Goal: Entertainment & Leisure: Consume media (video, audio)

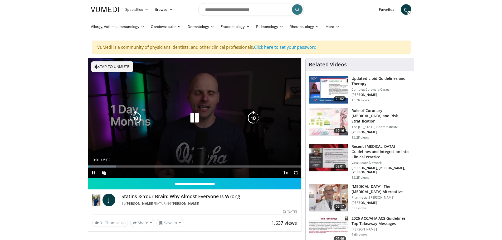
click at [111, 67] on button "Tap to unmute" at bounding box center [112, 66] width 42 height 11
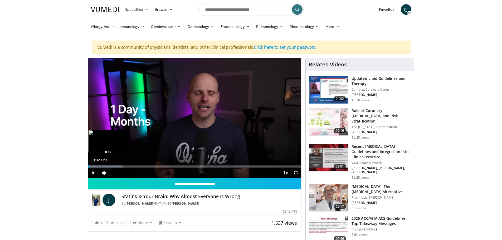
drag, startPoint x: 92, startPoint y: 166, endPoint x: 89, endPoint y: 167, distance: 3.2
click at [90, 167] on div "Progress Bar" at bounding box center [90, 166] width 1 height 2
drag, startPoint x: 90, startPoint y: 166, endPoint x: 85, endPoint y: 167, distance: 4.5
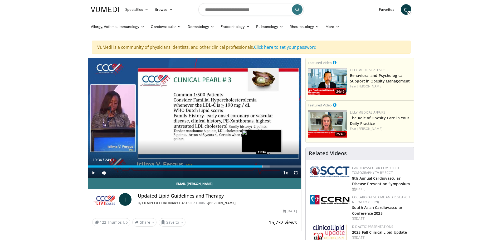
click at [262, 167] on div "Progress Bar" at bounding box center [262, 166] width 1 height 2
click at [265, 167] on div "Progress Bar" at bounding box center [265, 166] width 1 height 2
